Goal: Find contact information: Find contact information

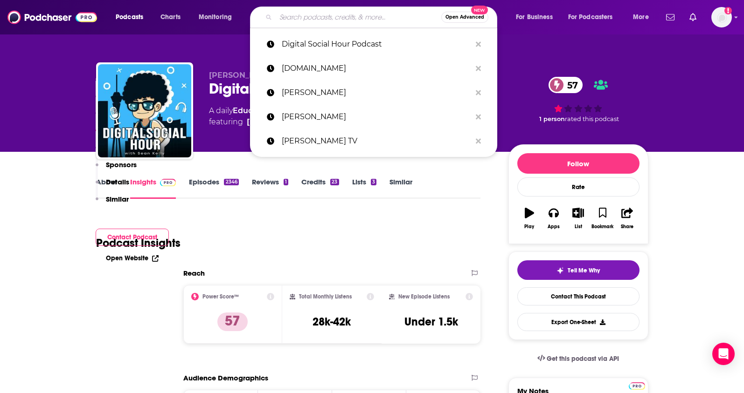
type input "daleelliottpodcast"
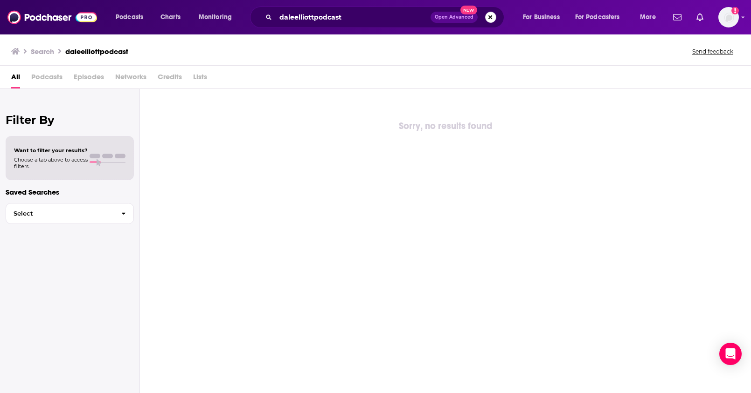
click at [490, 20] on button "Search podcasts, credits, & more..." at bounding box center [490, 17] width 11 height 11
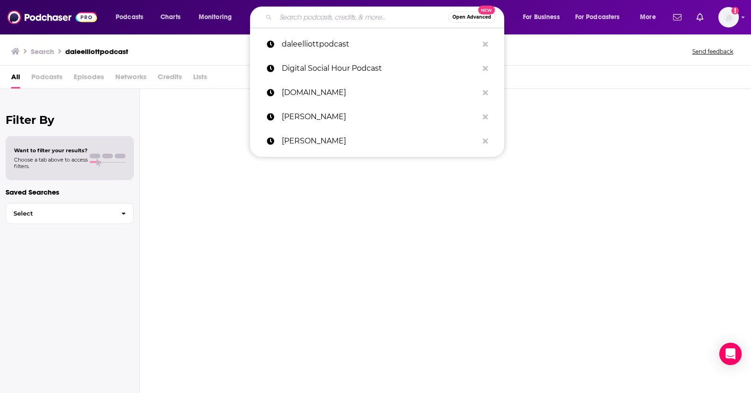
paste input "[PERSON_NAME] Podcast"
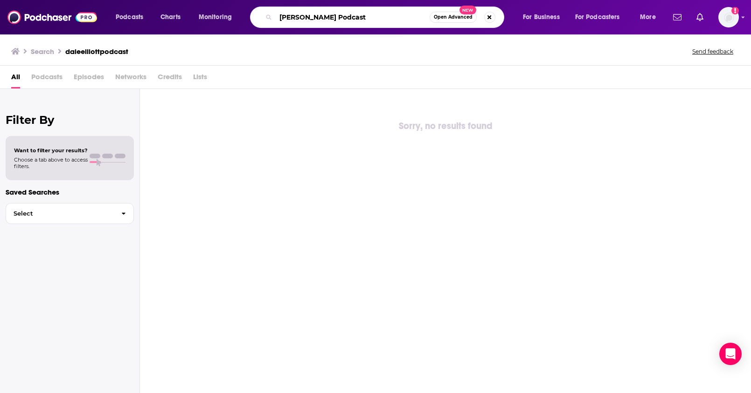
type input "[PERSON_NAME] Podcast"
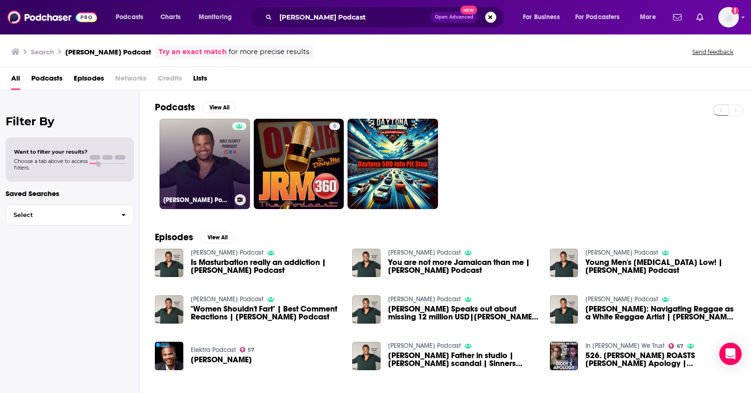
click at [215, 161] on link "[PERSON_NAME] Podcast" at bounding box center [204, 164] width 90 height 90
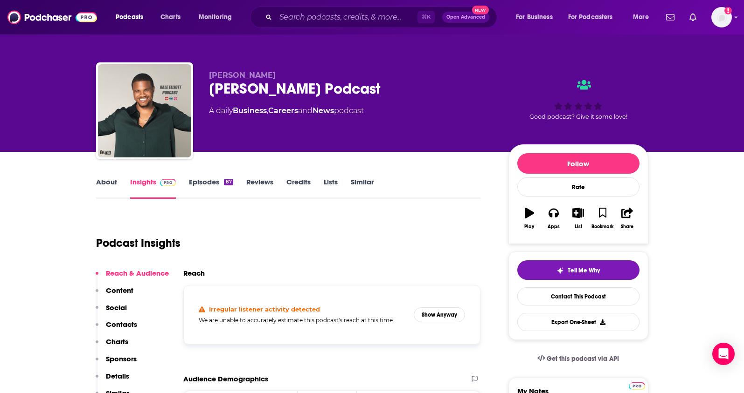
click at [104, 188] on link "About" at bounding box center [106, 188] width 21 height 21
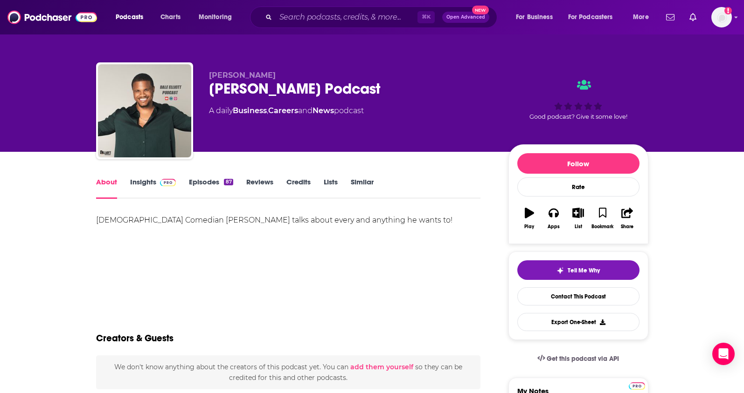
click at [140, 184] on link "Insights" at bounding box center [153, 188] width 46 height 21
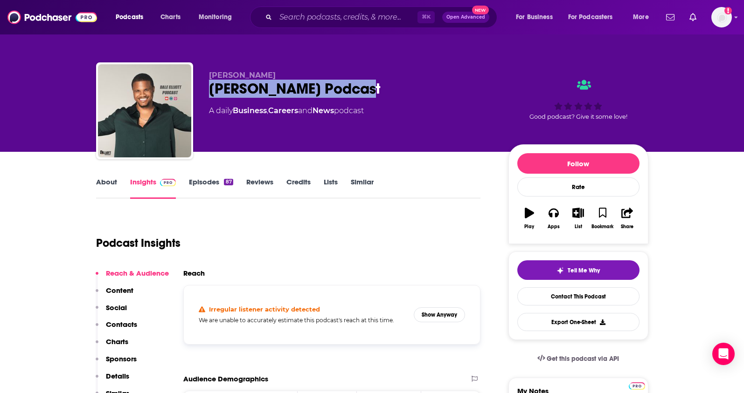
drag, startPoint x: 218, startPoint y: 92, endPoint x: 197, endPoint y: 95, distance: 21.6
click at [197, 95] on div "[PERSON_NAME] [PERSON_NAME] Podcast A daily Business , Careers and News podcast…" at bounding box center [372, 112] width 552 height 101
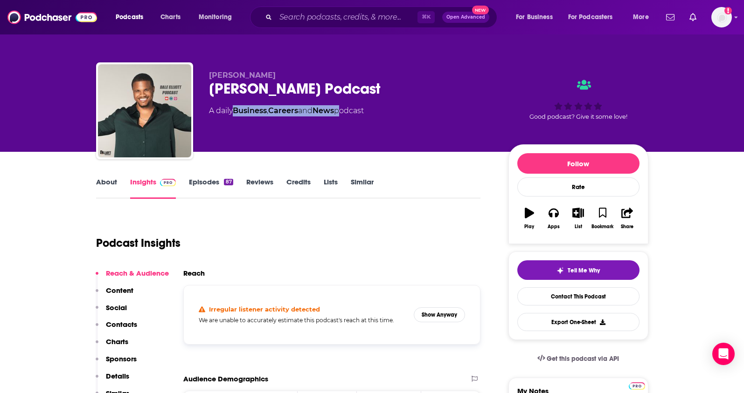
drag, startPoint x: 344, startPoint y: 110, endPoint x: 237, endPoint y: 114, distance: 106.4
click at [237, 114] on div "A daily Business , Careers and News podcast" at bounding box center [286, 110] width 155 height 11
copy div "Business , Careers and News"
drag, startPoint x: 267, startPoint y: 74, endPoint x: 211, endPoint y: 78, distance: 56.1
click at [210, 78] on p "[PERSON_NAME]" at bounding box center [351, 75] width 284 height 9
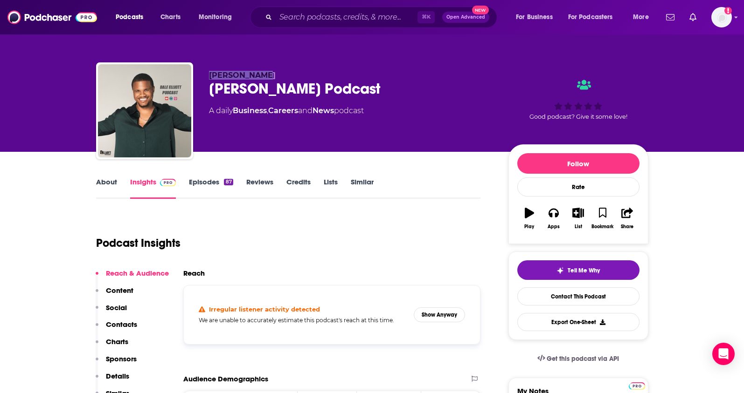
copy span "[PERSON_NAME]"
click at [119, 324] on p "Contacts" at bounding box center [121, 324] width 31 height 9
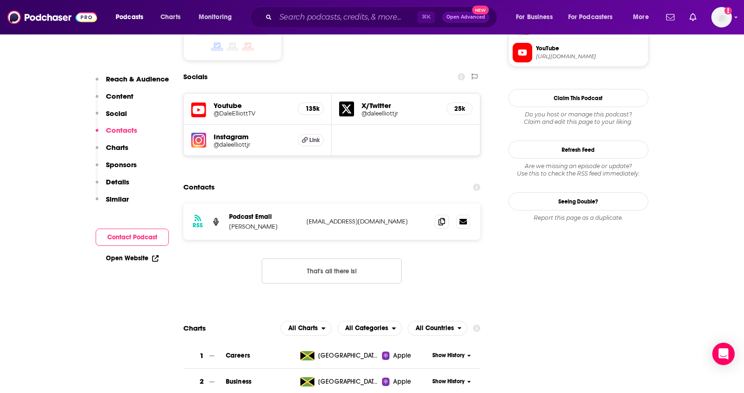
scroll to position [789, 0]
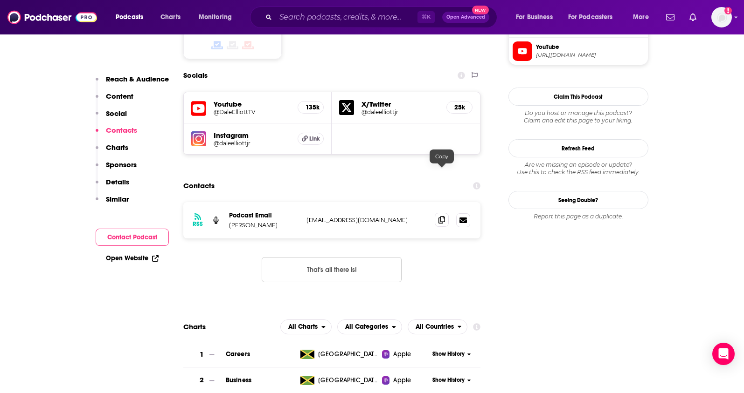
click at [435, 213] on span at bounding box center [442, 220] width 14 height 14
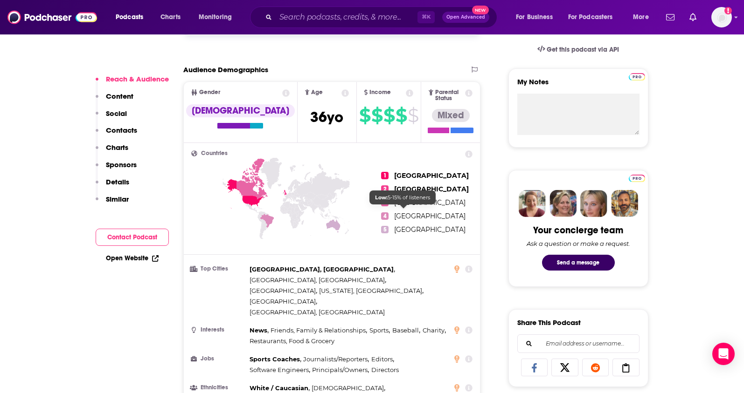
scroll to position [117, 0]
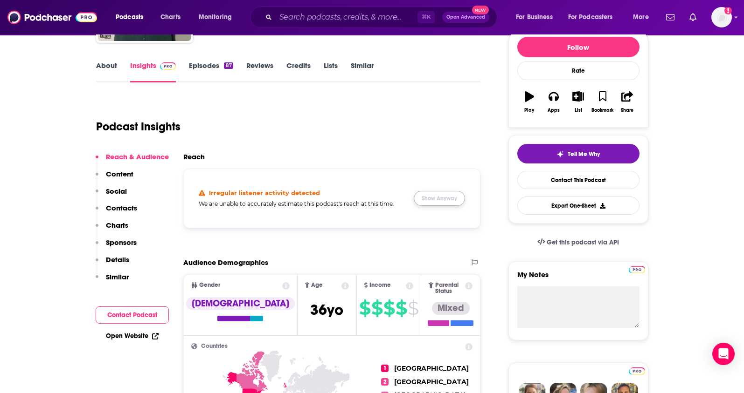
click at [442, 199] on button "Show Anyway" at bounding box center [439, 198] width 51 height 15
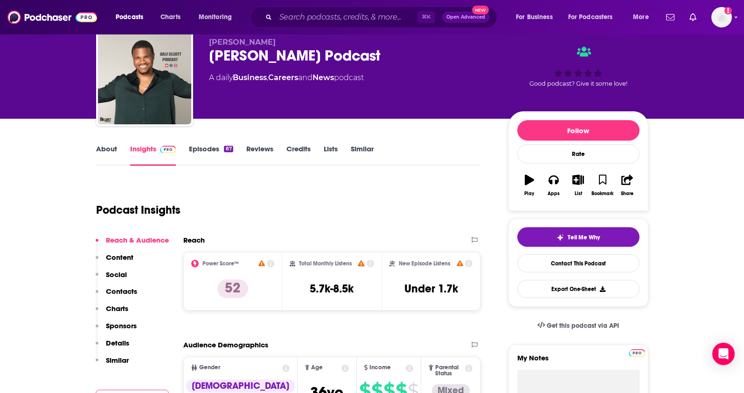
scroll to position [33, 0]
